Goal: Information Seeking & Learning: Learn about a topic

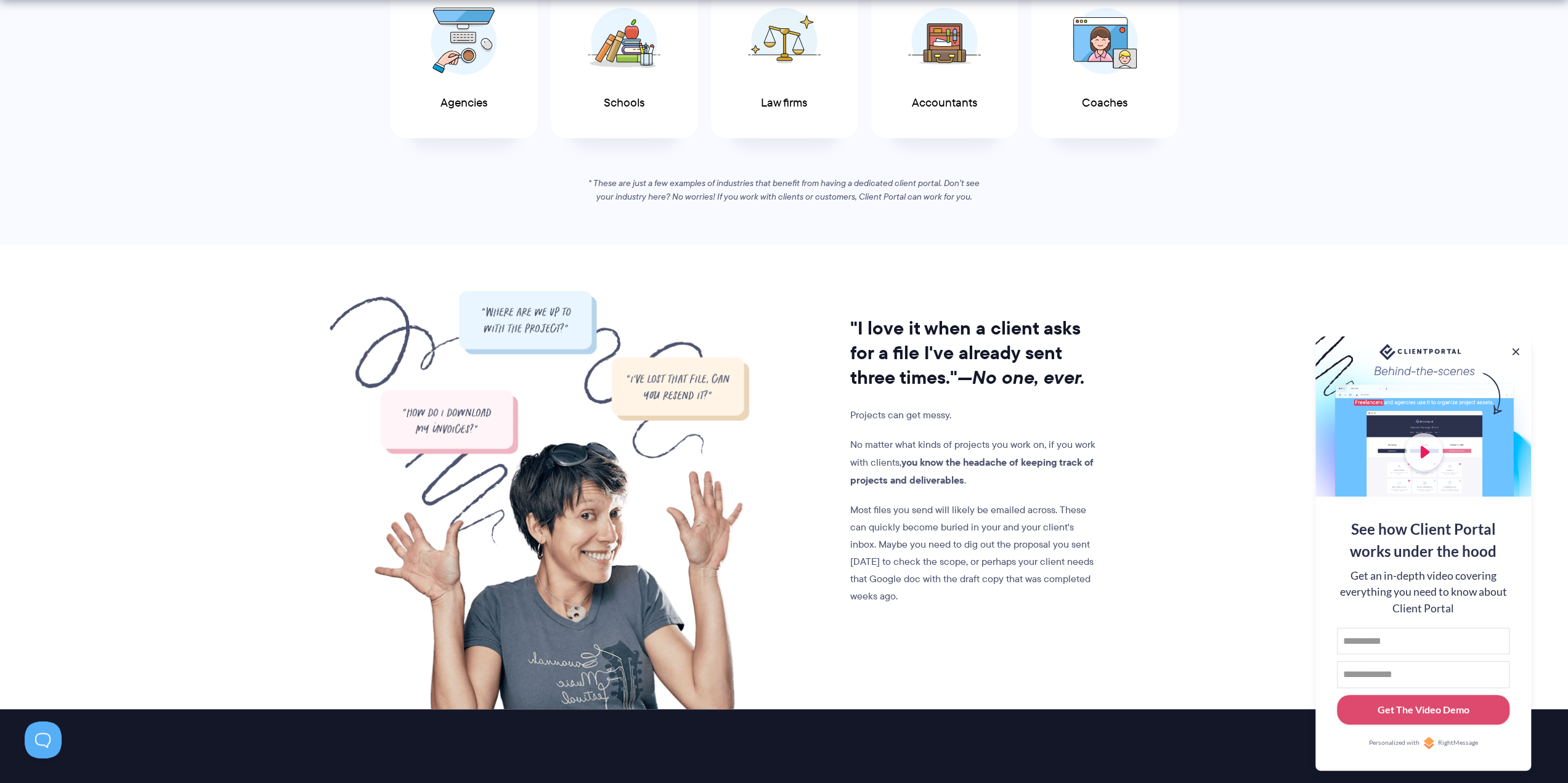
scroll to position [800, 0]
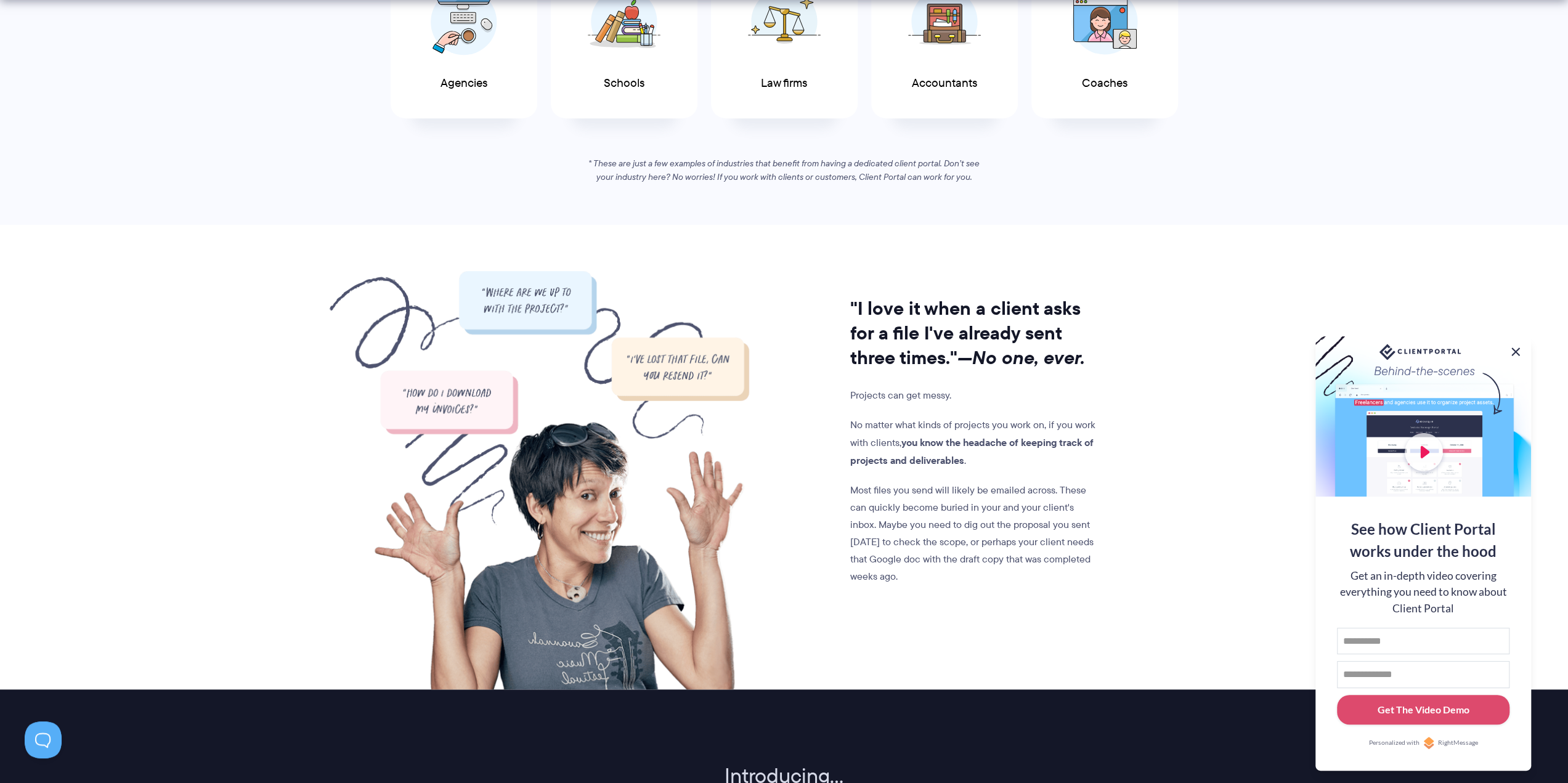
click at [1519, 350] on button at bounding box center [1516, 351] width 15 height 15
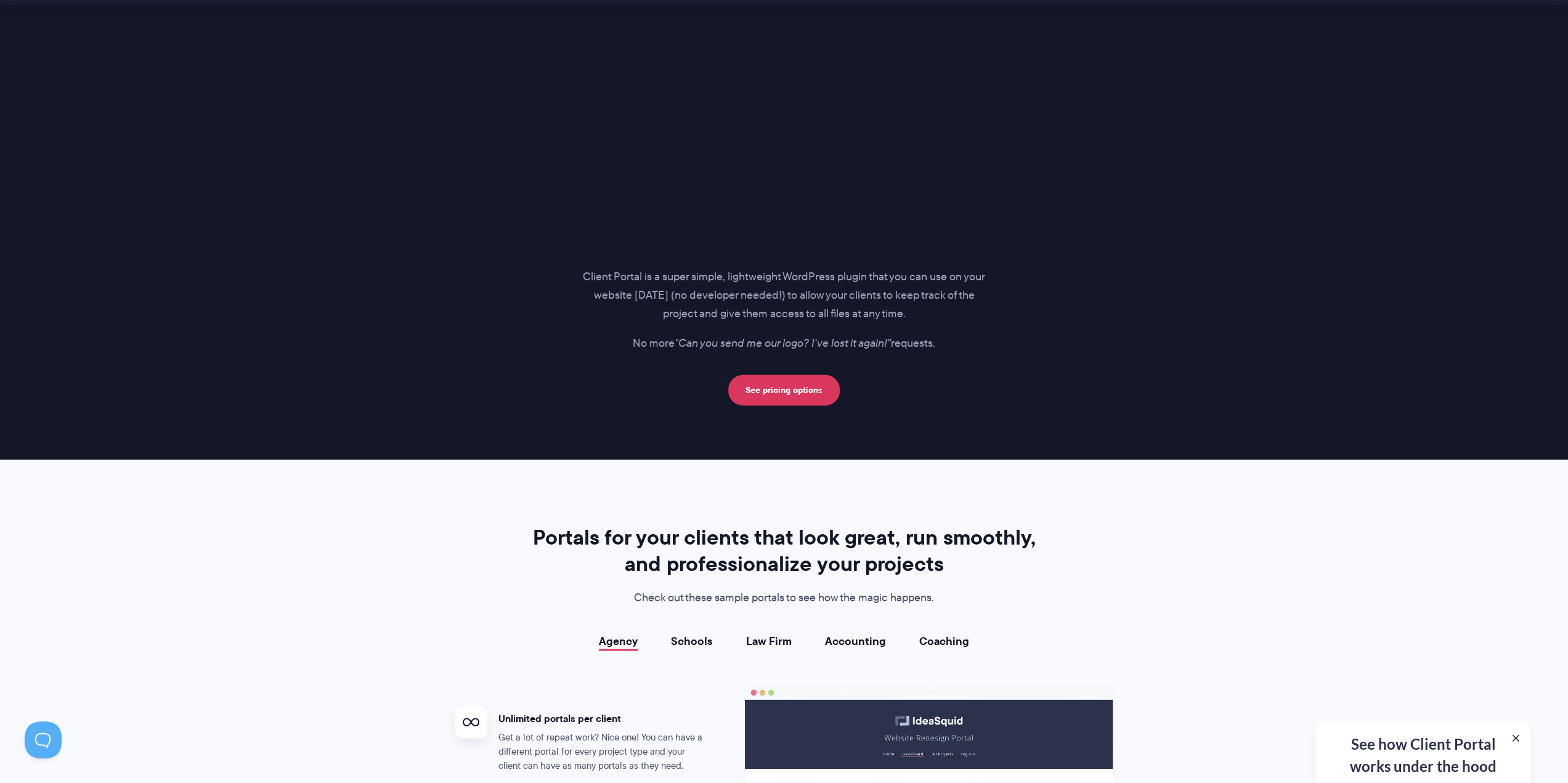
scroll to position [1848, 0]
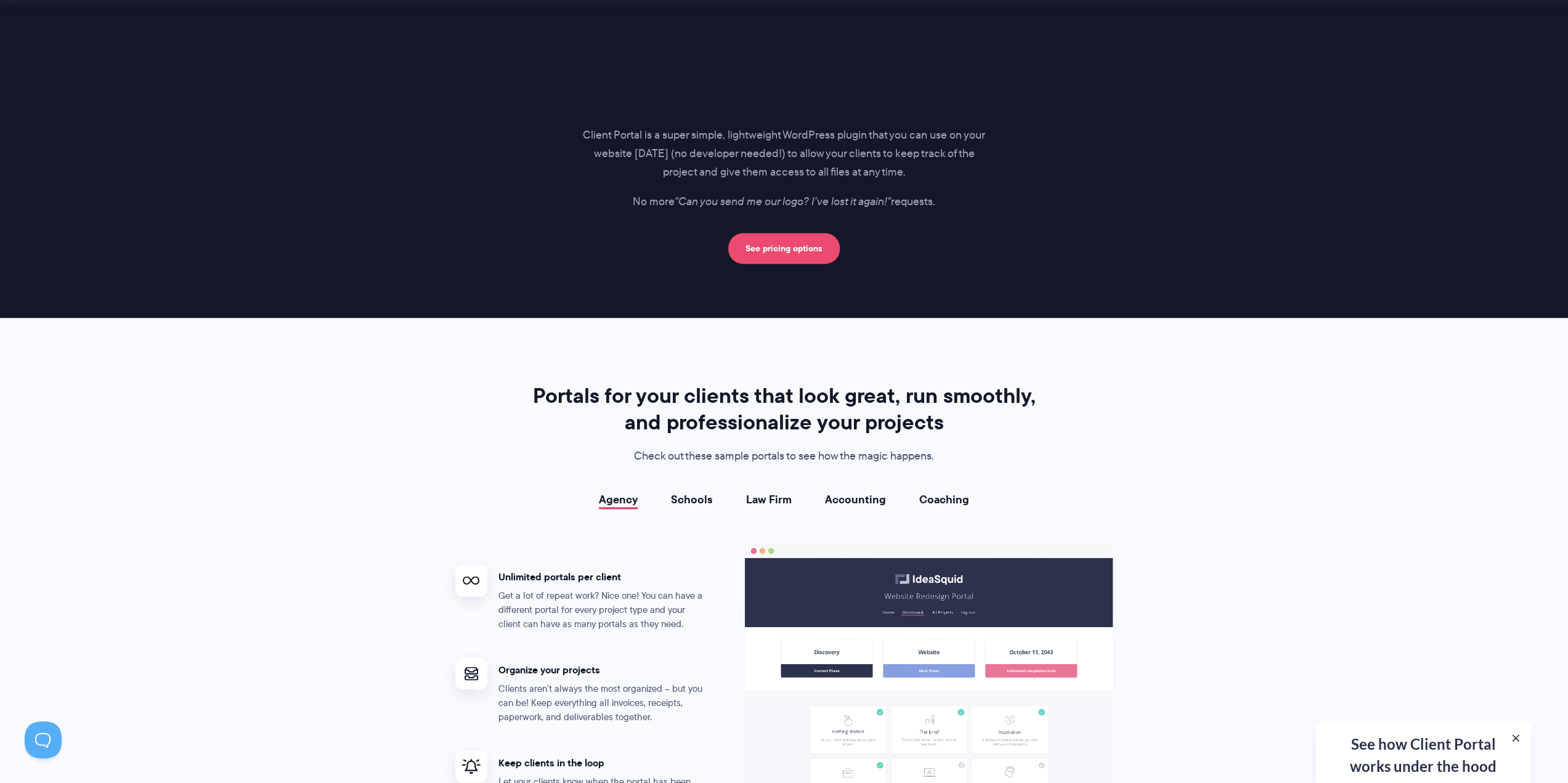
click at [807, 245] on link "See pricing options" at bounding box center [784, 248] width 111 height 31
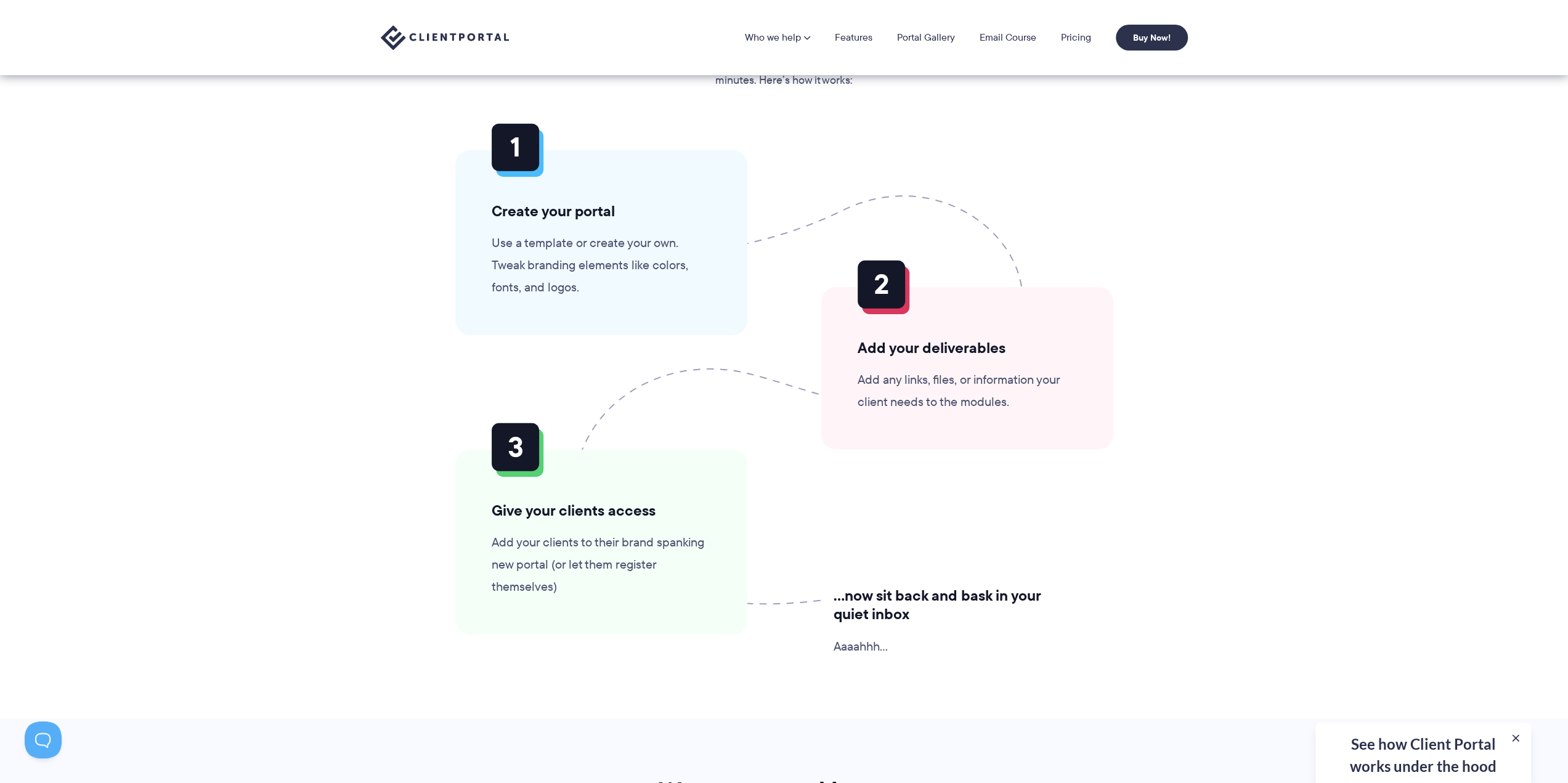
scroll to position [2834, 0]
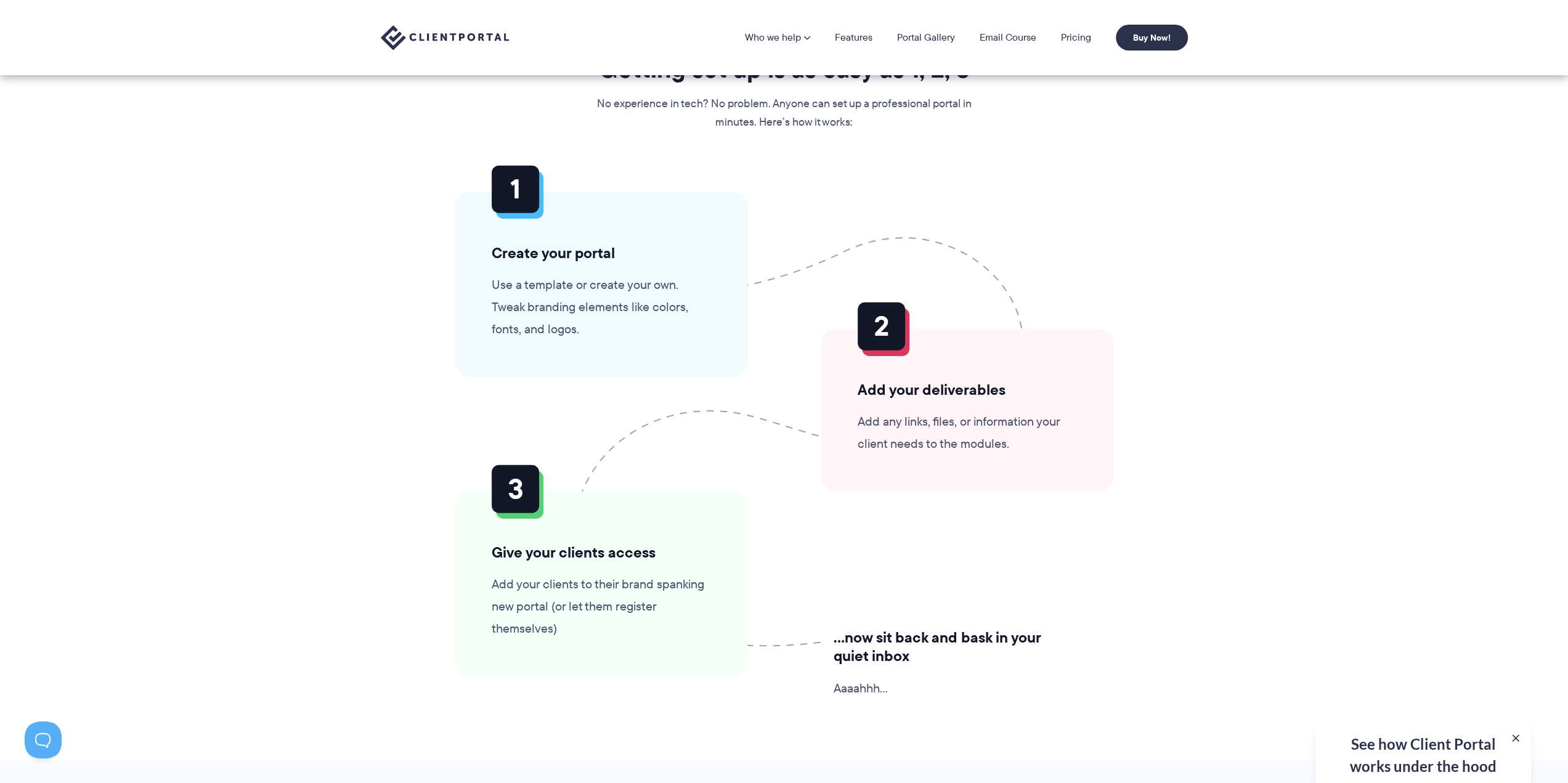
click at [1524, 736] on div "See how Client Portal works under the hood Get an in-depth video covering every…" at bounding box center [1423, 752] width 215 height 60
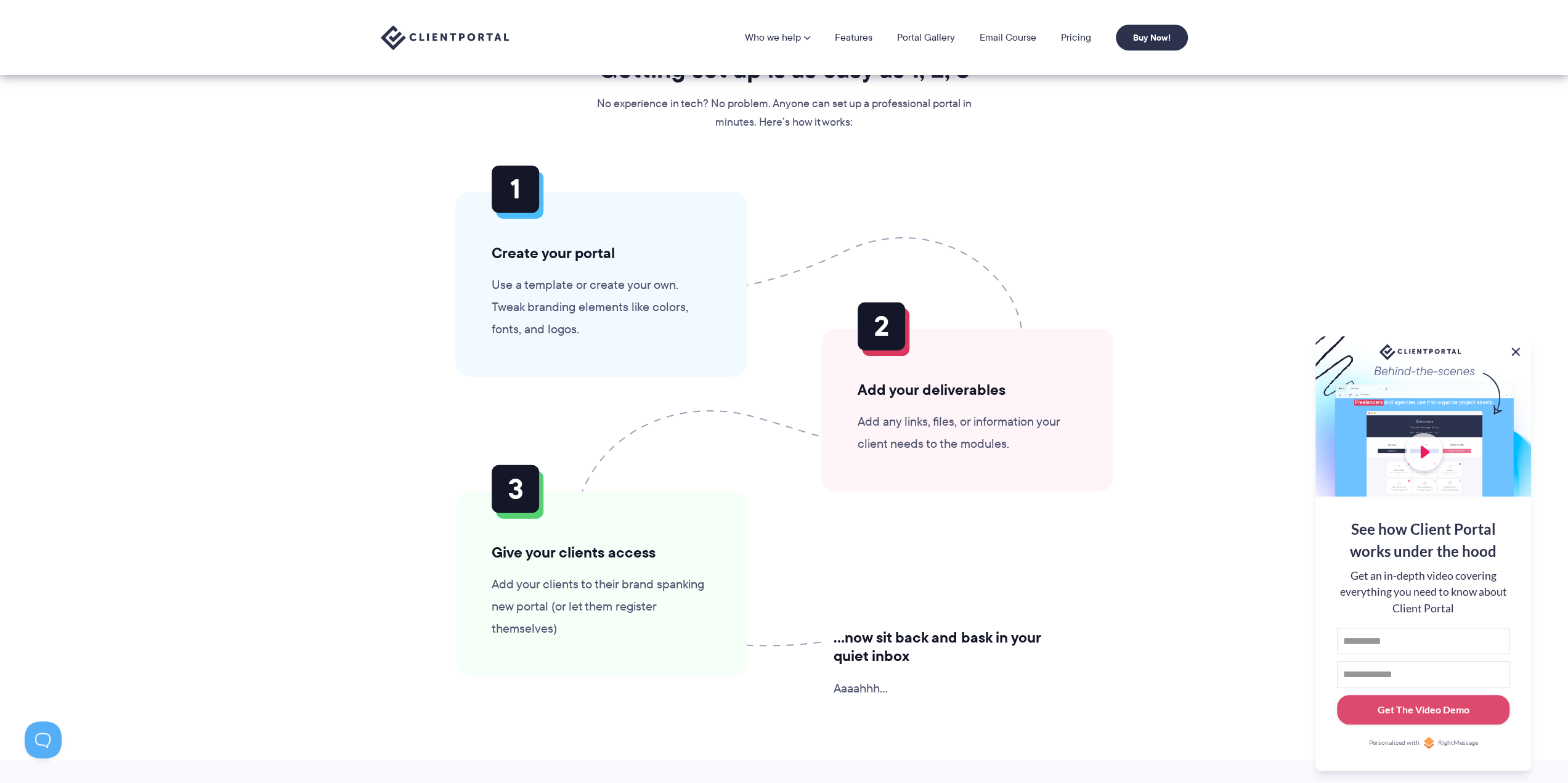
click at [1517, 349] on button at bounding box center [1516, 351] width 15 height 15
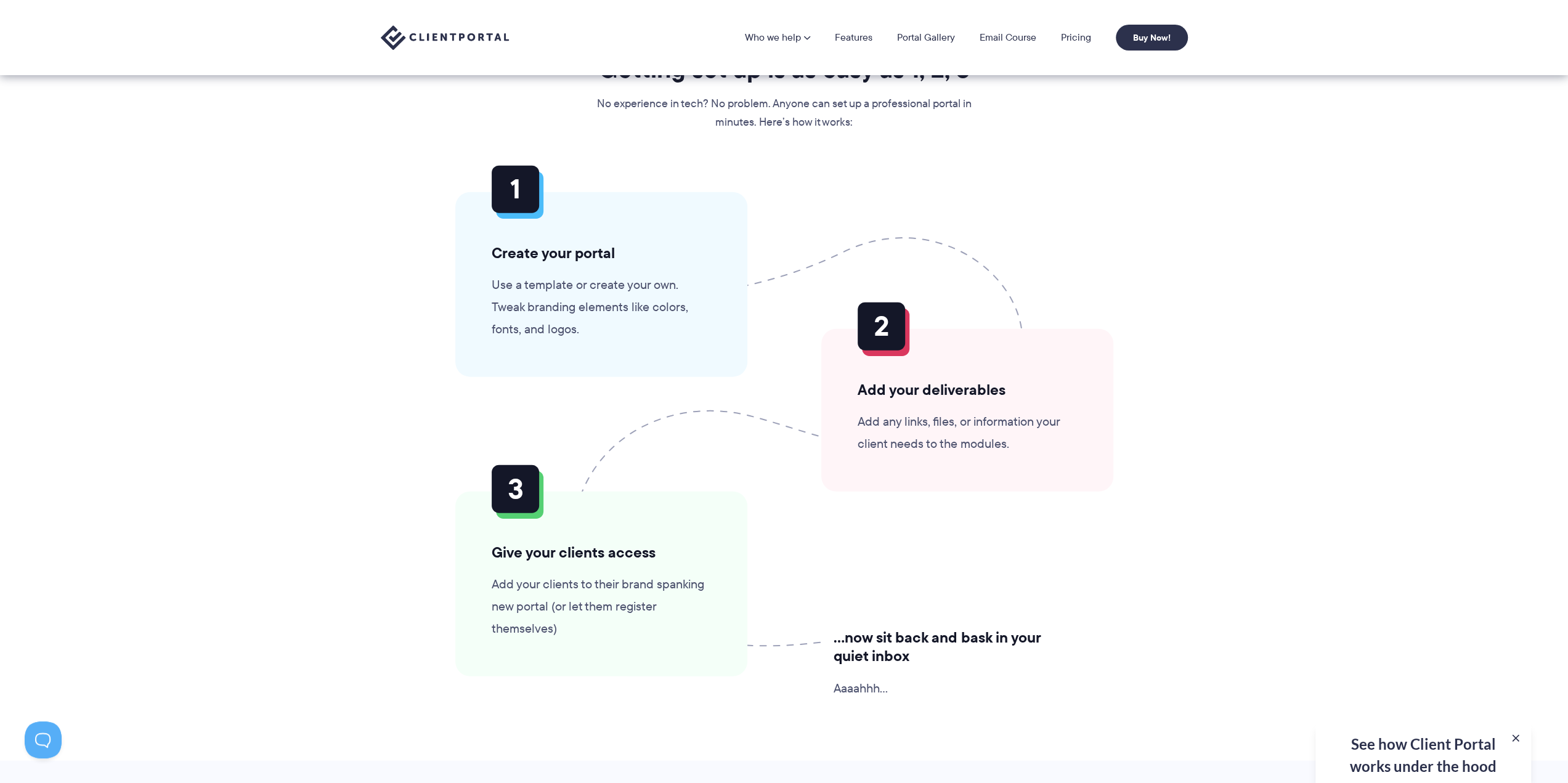
click at [1283, 358] on section "Getting set up is as easy as 1, 2, 3 No experience in tech? No problem. Anyone …" at bounding box center [784, 381] width 1568 height 759
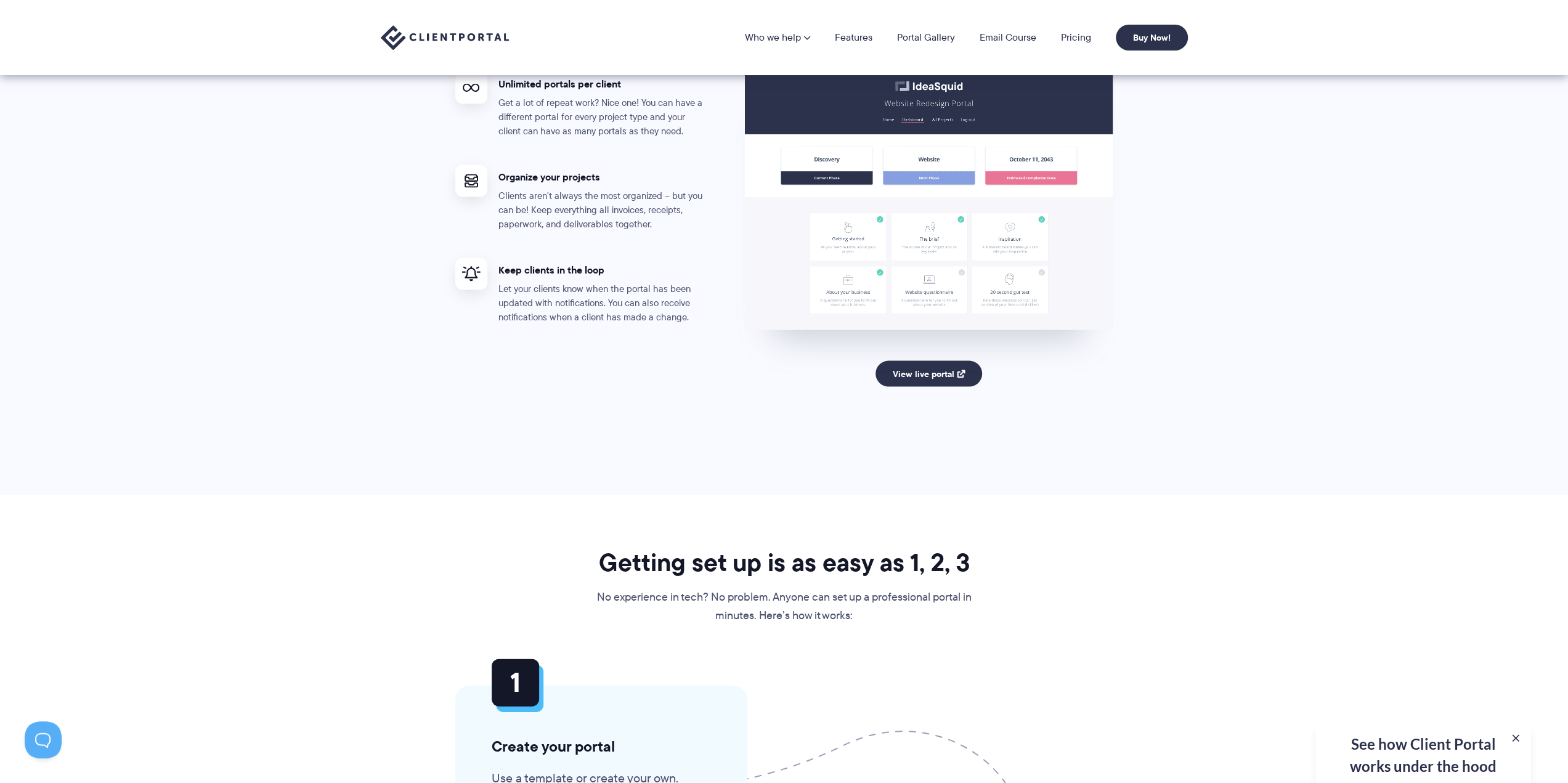
scroll to position [2341, 0]
